Goal: Task Accomplishment & Management: Use online tool/utility

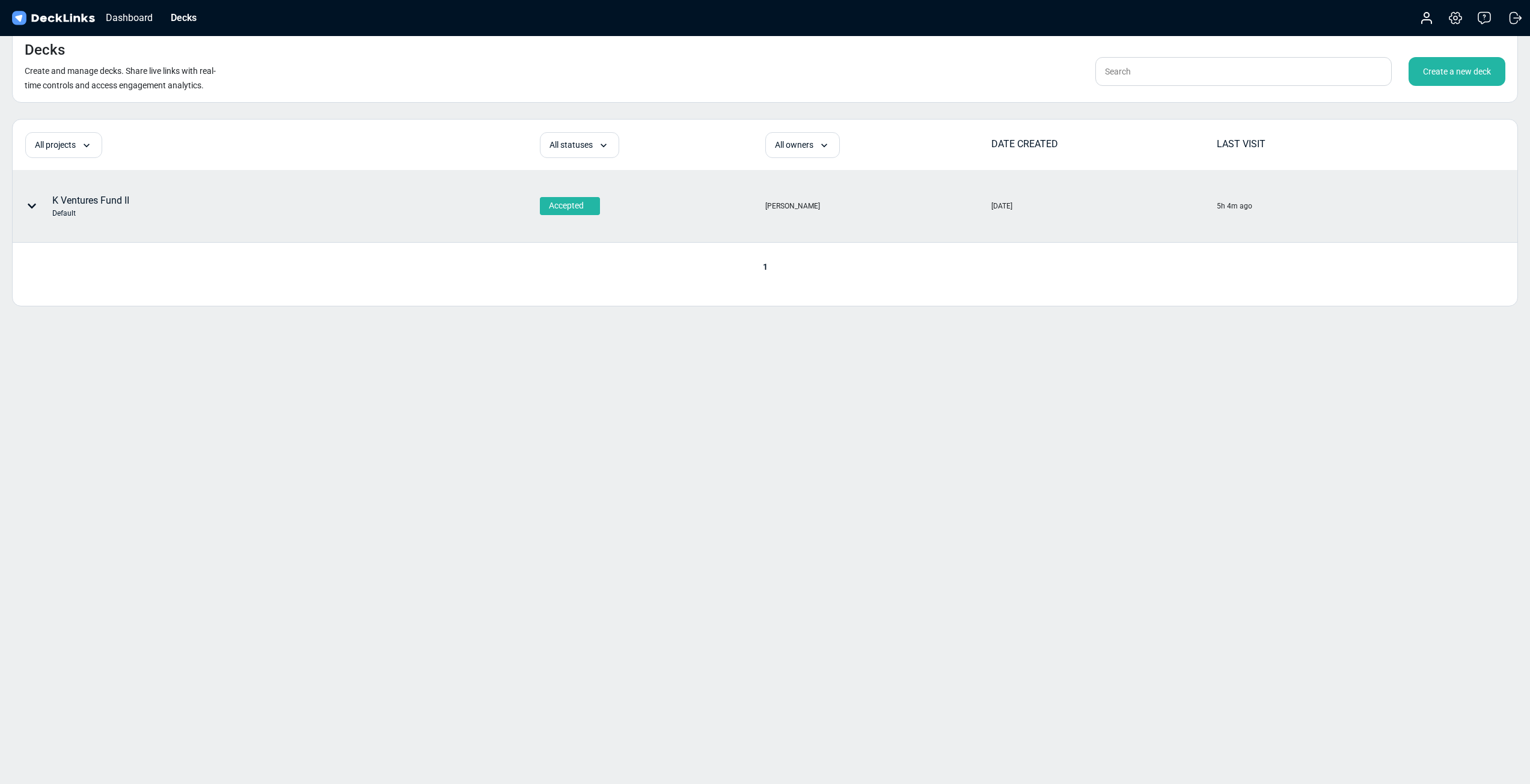
click at [93, 208] on div "Default" at bounding box center [90, 213] width 77 height 11
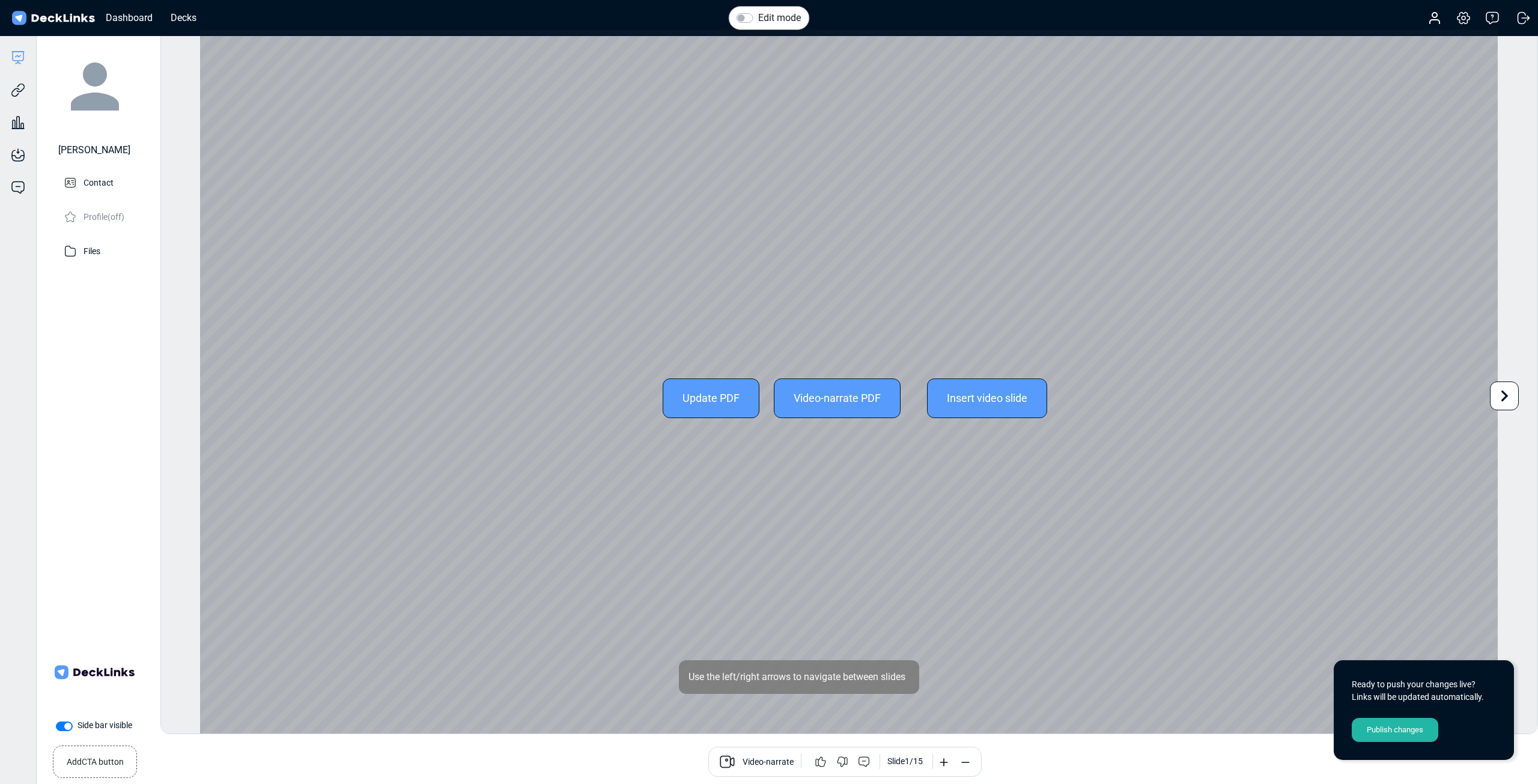
drag, startPoint x: 709, startPoint y: 372, endPoint x: 705, endPoint y: 378, distance: 7.2
click at [708, 372] on div "Update PDF Video-narrate PDF Insert video slide" at bounding box center [849, 398] width 1298 height 737
click at [704, 380] on div "Update PDF" at bounding box center [710, 398] width 97 height 39
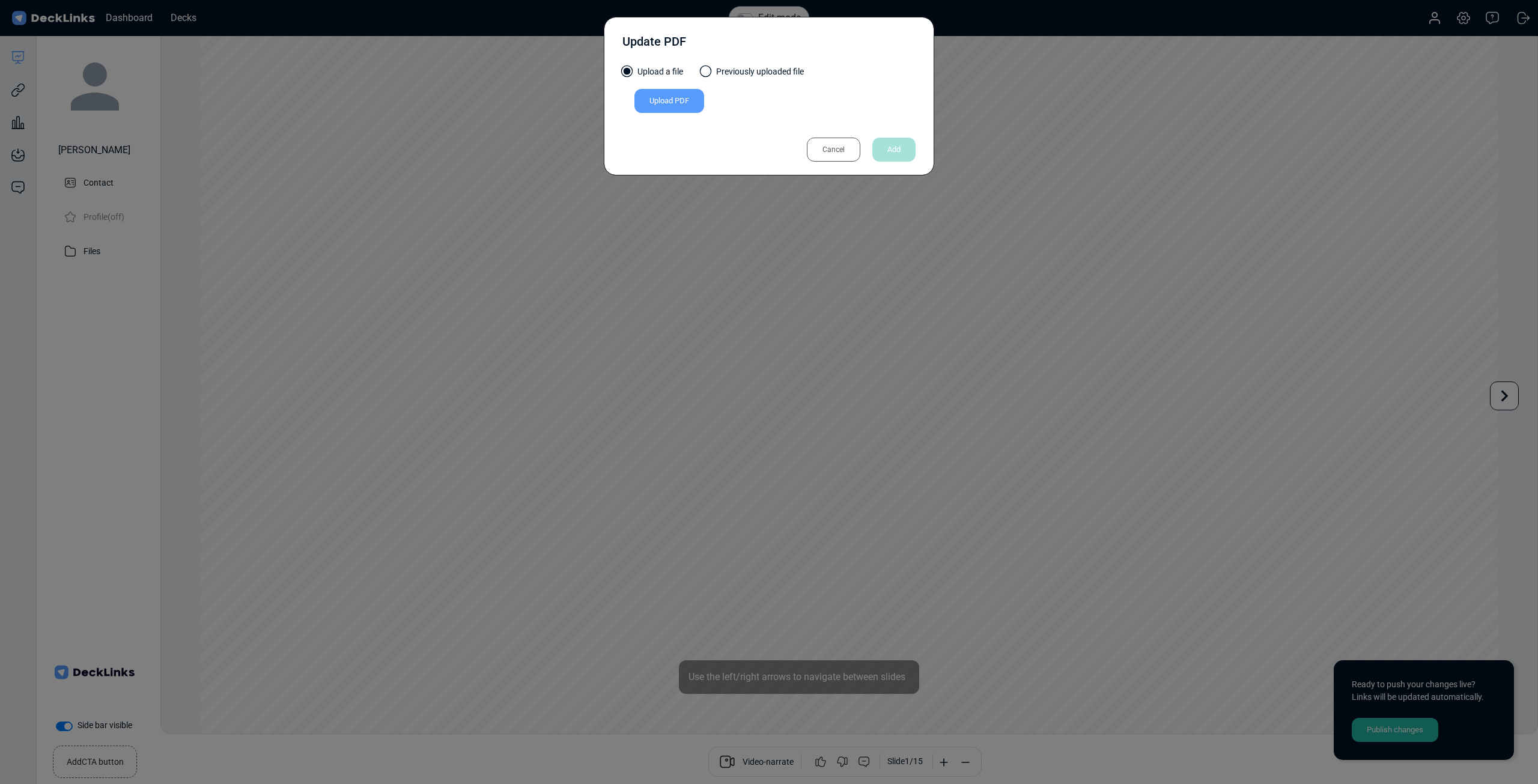
click at [686, 103] on div "Upload PDF" at bounding box center [670, 101] width 70 height 24
click at [0, 0] on input "Upload PDF" at bounding box center [0, 0] width 0 height 0
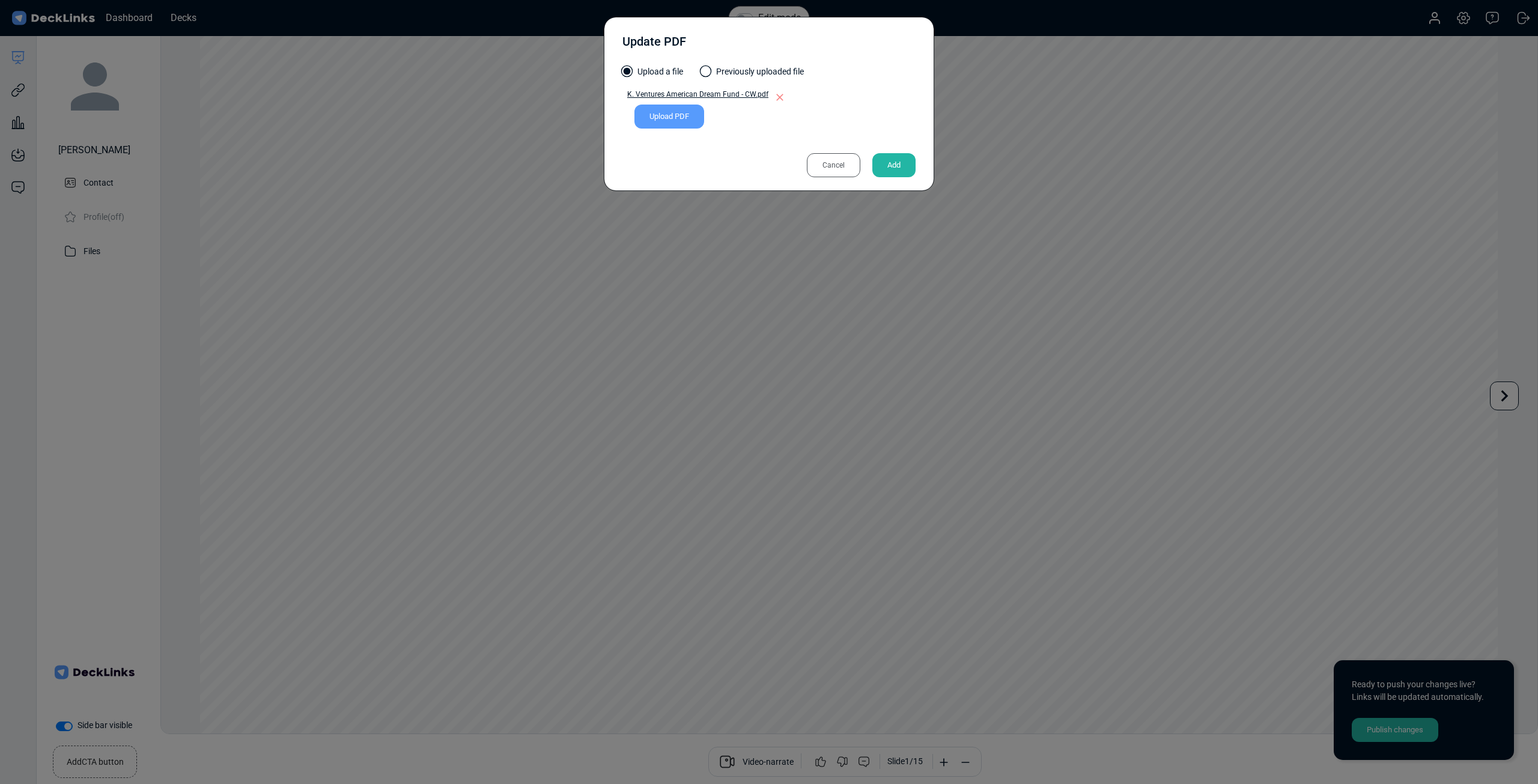
click at [895, 163] on div "Add" at bounding box center [894, 165] width 43 height 24
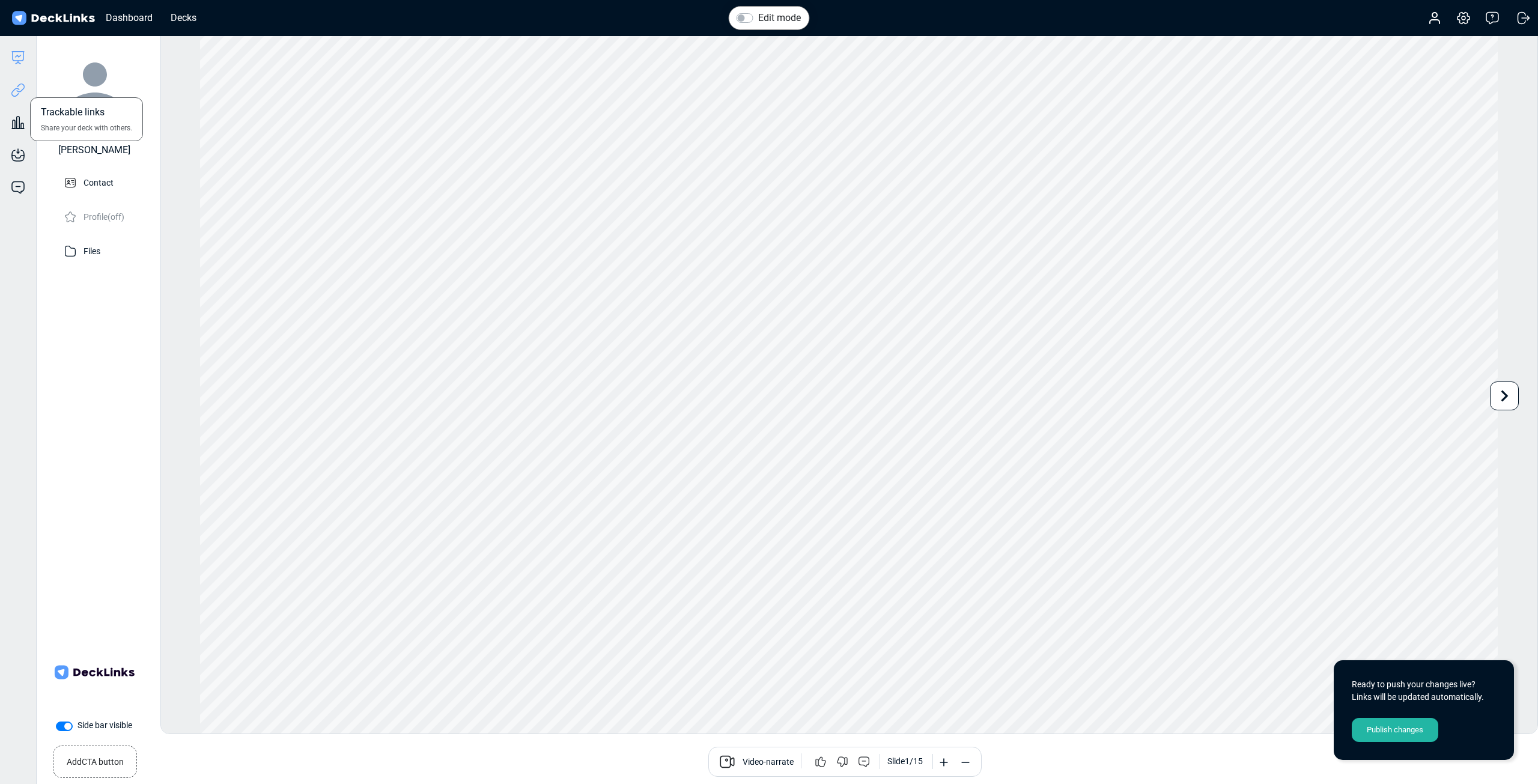
click at [23, 95] on icon at bounding box center [18, 90] width 14 height 14
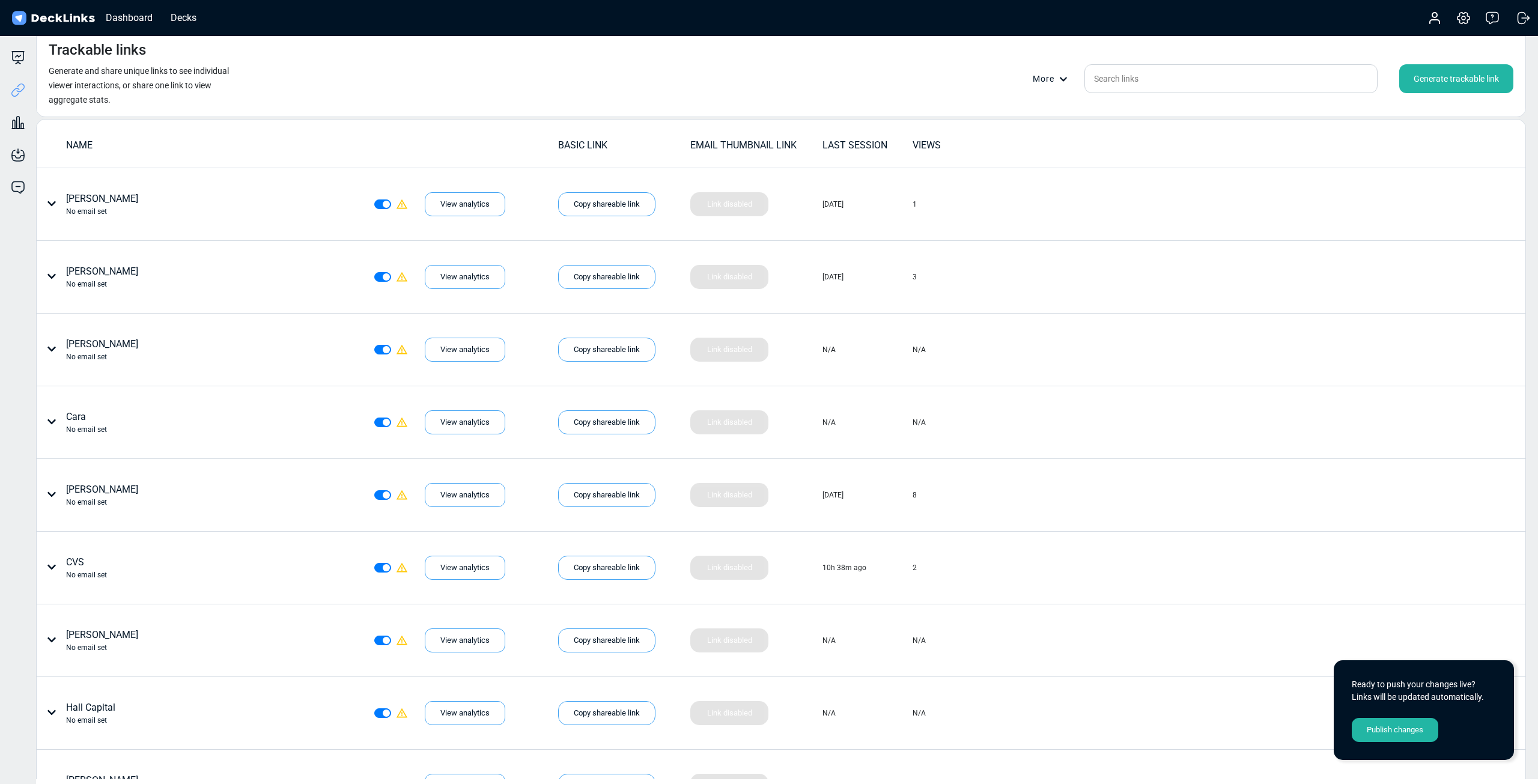
click at [1491, 79] on div "Generate trackable link" at bounding box center [1456, 79] width 114 height 29
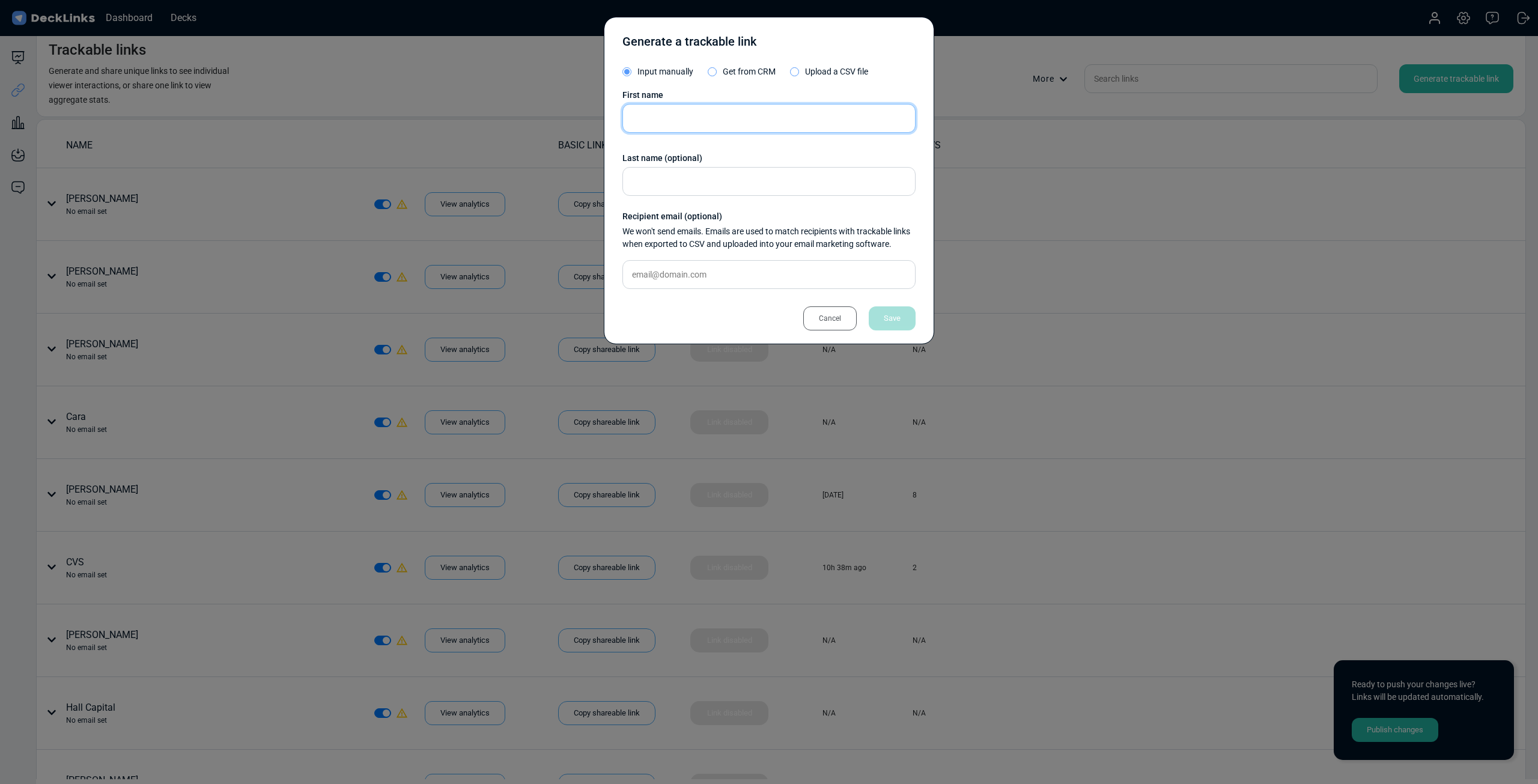
click at [725, 119] on input "text" at bounding box center [769, 118] width 293 height 29
type input "Coolwater"
click at [891, 316] on div "Save" at bounding box center [892, 318] width 47 height 24
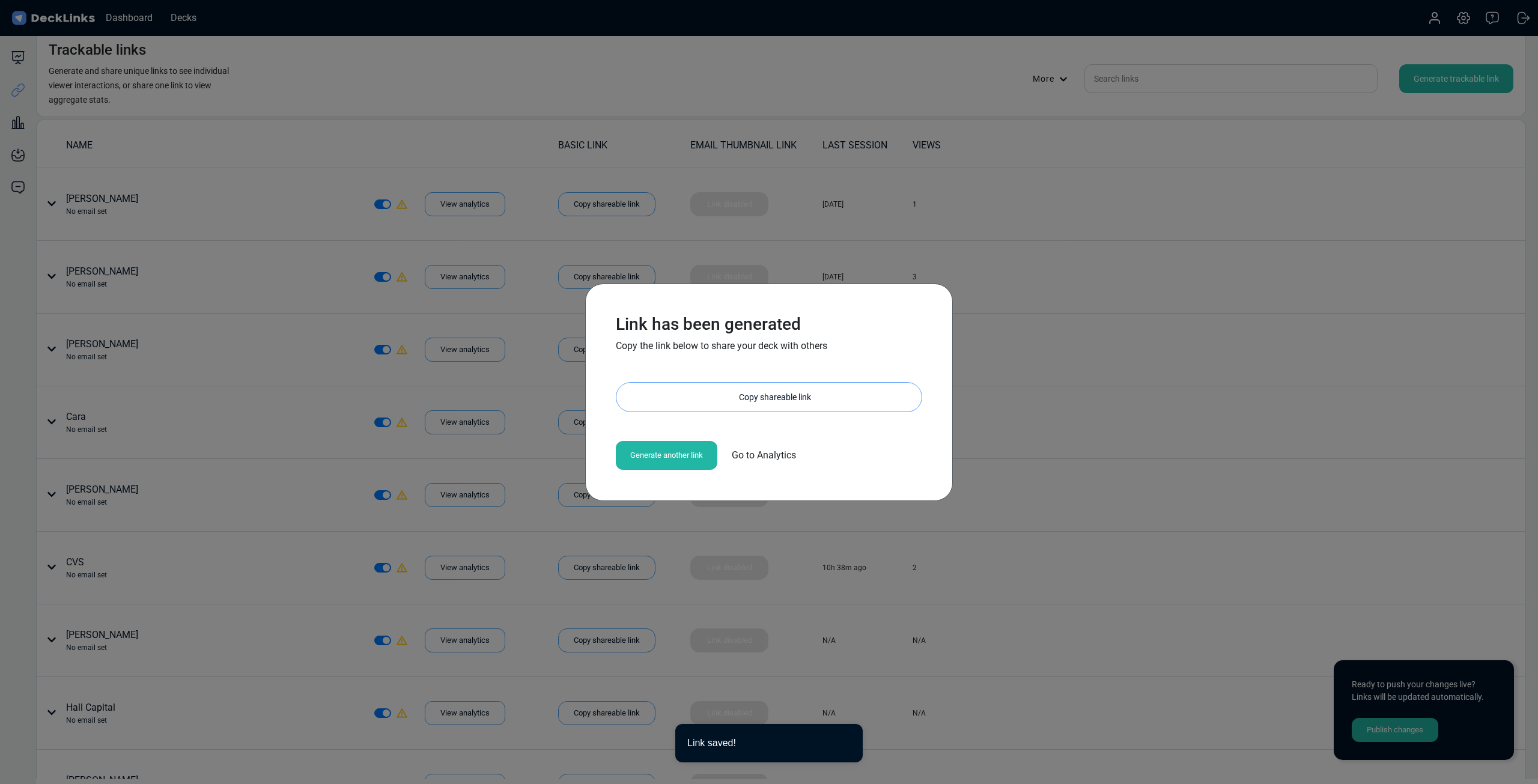
click at [764, 404] on div "Copy shareable link" at bounding box center [775, 397] width 293 height 29
